Goal: Information Seeking & Learning: Learn about a topic

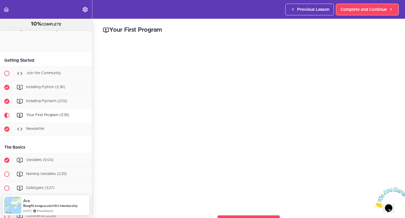
scroll to position [77, 0]
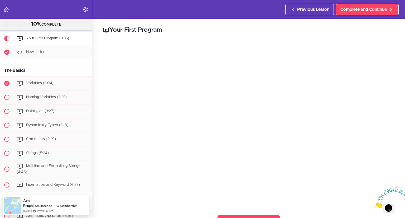
click at [101, 213] on div "Your First Program Complete and Continue 1 - Follow us on LinkedIn 2 - Subscrib…" at bounding box center [248, 118] width 313 height 199
click at [98, 208] on div "Your First Program Complete and Continue 1 - Follow us on LinkedIn 2 - Subscrib…" at bounding box center [248, 118] width 313 height 199
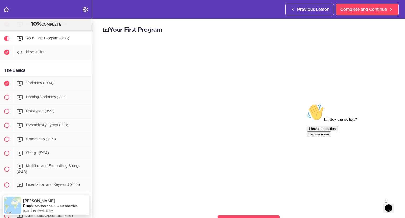
click at [103, 209] on div "Your First Program Complete and Continue 1 - Follow us on LinkedIn 2 - Subscrib…" at bounding box center [248, 118] width 313 height 199
click at [205, 31] on h2 "Your First Program" at bounding box center [249, 30] width 292 height 9
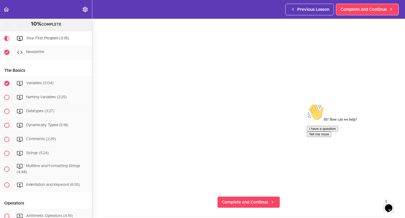
scroll to position [19, 0]
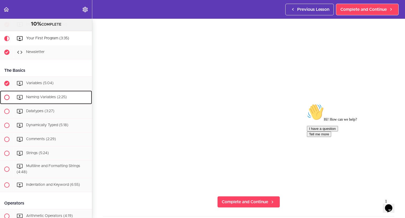
click at [39, 100] on div "Naming Variables (2:25)" at bounding box center [53, 98] width 78 height 12
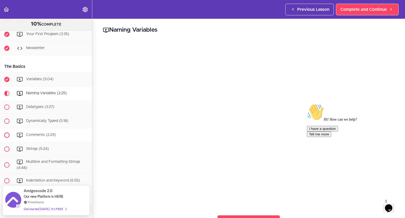
scroll to position [81, 0]
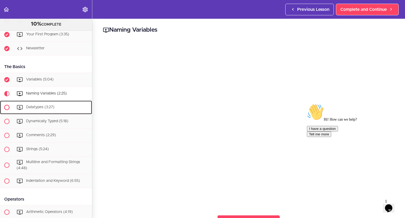
click at [37, 107] on span "Datatypes (3:27)" at bounding box center [40, 107] width 28 height 4
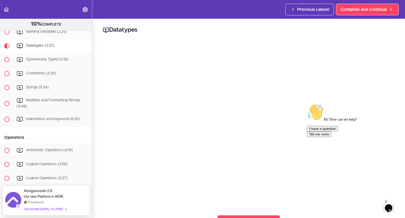
scroll to position [93, 0]
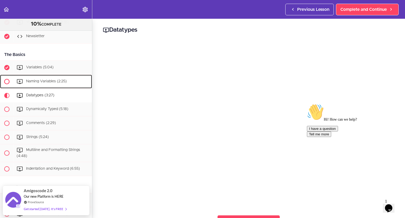
click at [54, 82] on span "Naming Variables (2:25)" at bounding box center [46, 81] width 41 height 4
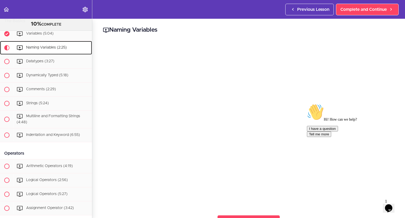
scroll to position [129, 0]
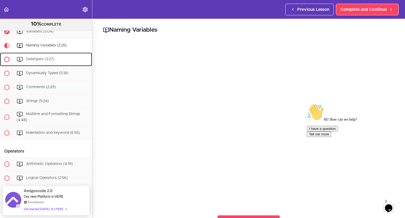
click at [38, 58] on span "Datatypes (3:27)" at bounding box center [40, 59] width 28 height 4
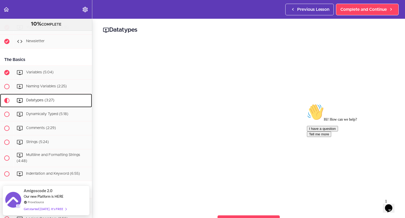
scroll to position [88, 0]
click at [35, 88] on div "Naming Variables (2:25)" at bounding box center [53, 87] width 78 height 12
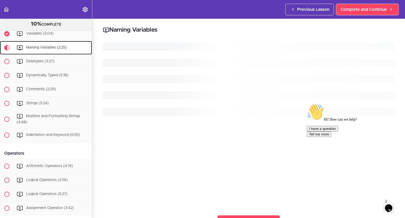
scroll to position [129, 0]
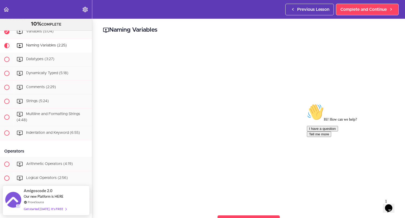
click at [339, 137] on div "I have a question Tell me more" at bounding box center [354, 131] width 95 height 11
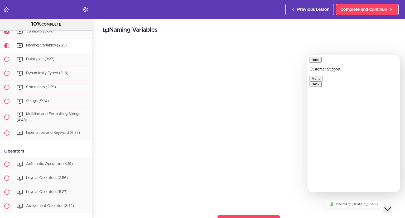
click at [390, 206] on icon "Close Chat This icon closes the chat window." at bounding box center [388, 209] width 6 height 6
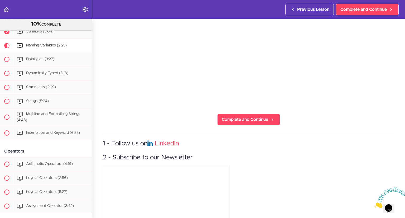
scroll to position [103, 0]
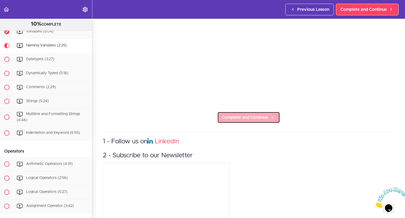
click at [262, 116] on span "Complete and Continue" at bounding box center [245, 117] width 46 height 6
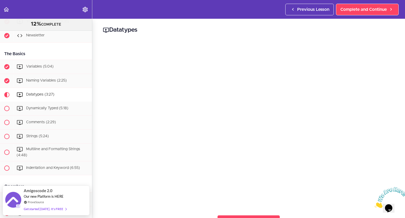
scroll to position [93, 0]
